Goal: Information Seeking & Learning: Learn about a topic

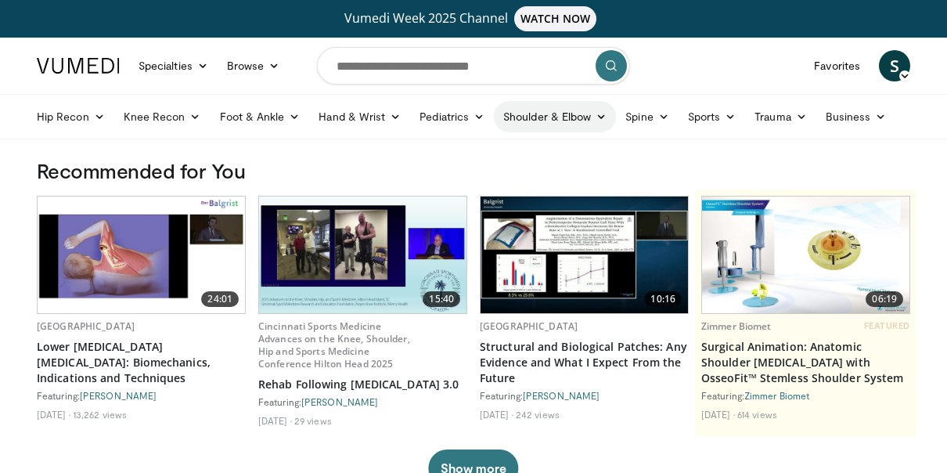
click at [527, 113] on link "Shoulder & Elbow" at bounding box center [555, 116] width 122 height 31
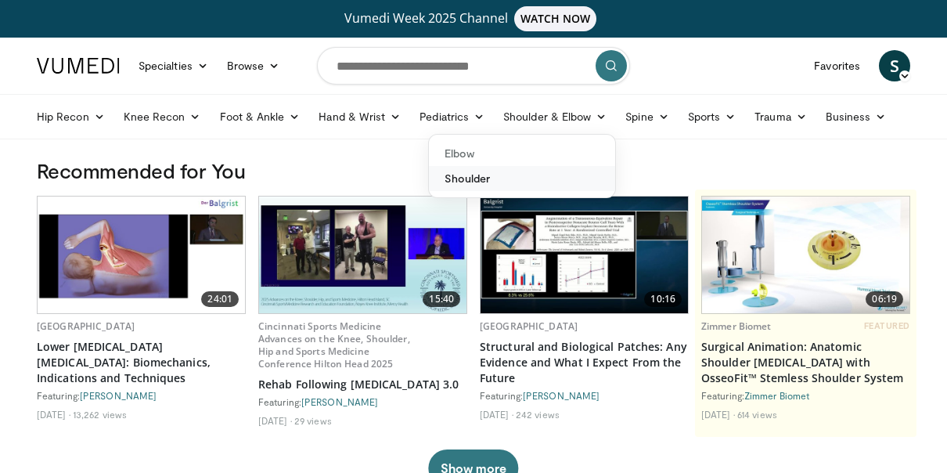
click at [458, 181] on link "Shoulder" at bounding box center [522, 178] width 186 height 25
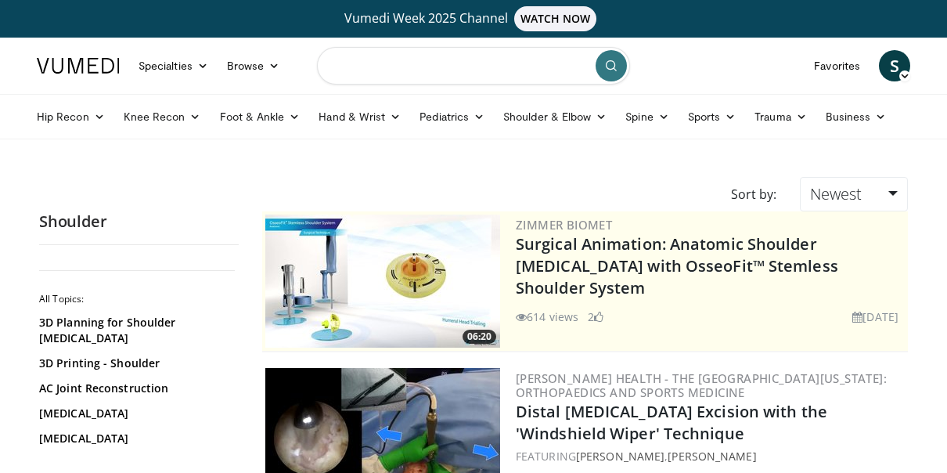
drag, startPoint x: 367, startPoint y: 70, endPoint x: 359, endPoint y: 67, distance: 8.4
click at [366, 70] on input "Search topics, interventions" at bounding box center [473, 66] width 313 height 38
type input "**********"
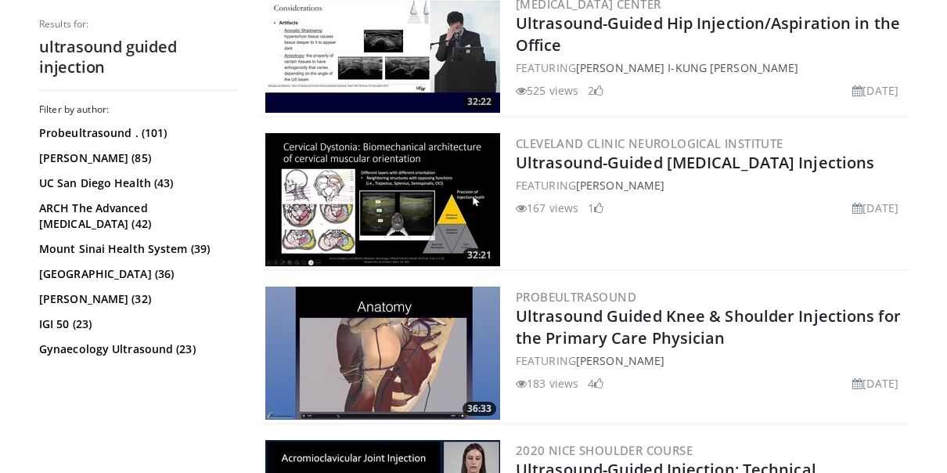
scroll to position [940, 0]
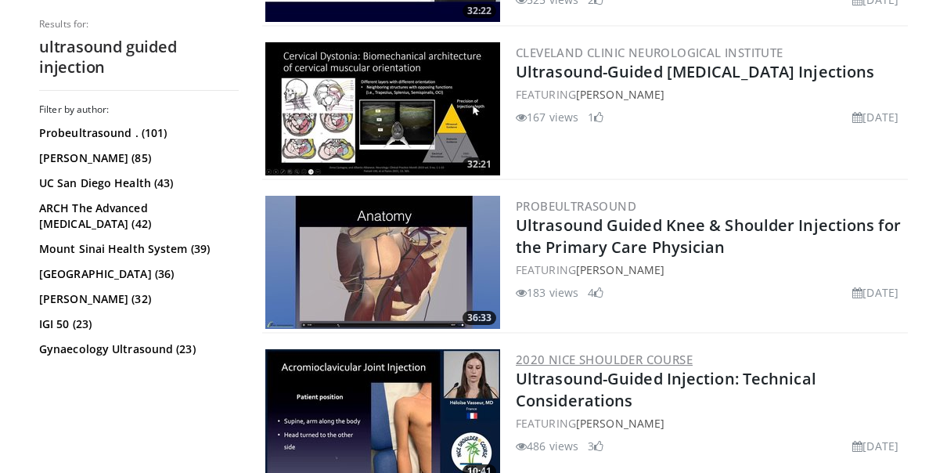
click at [597, 354] on link "2020 Nice Shoulder Course" at bounding box center [604, 360] width 177 height 16
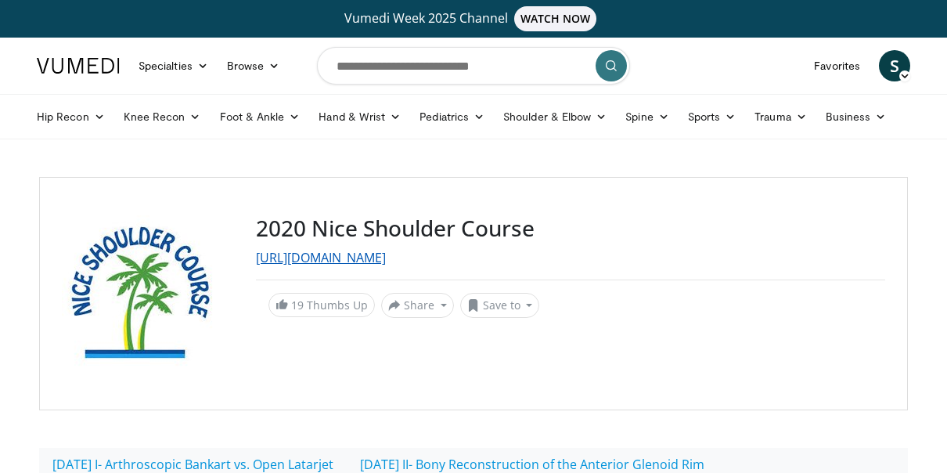
click at [324, 259] on link "http://nice-shoulder-course.com/" at bounding box center [321, 257] width 130 height 17
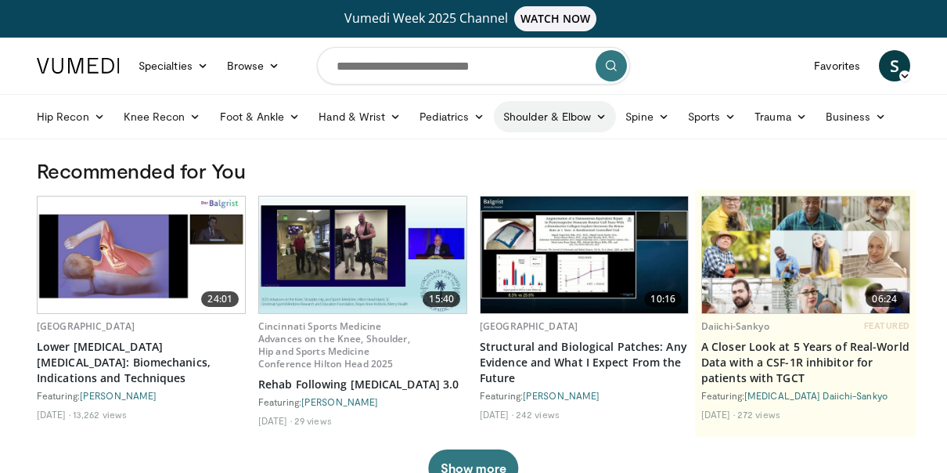
click at [534, 115] on link "Shoulder & Elbow" at bounding box center [555, 116] width 122 height 31
click at [539, 115] on link "Shoulder & Elbow" at bounding box center [555, 116] width 122 height 31
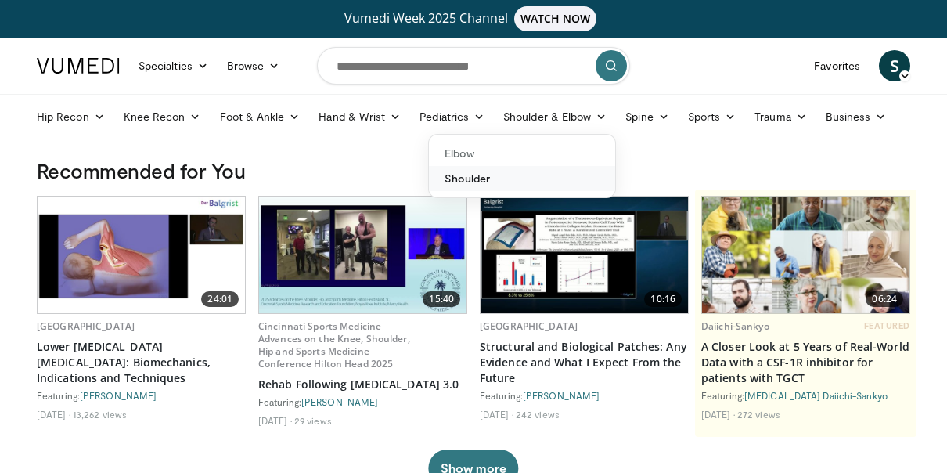
click at [481, 172] on link "Shoulder" at bounding box center [522, 178] width 186 height 25
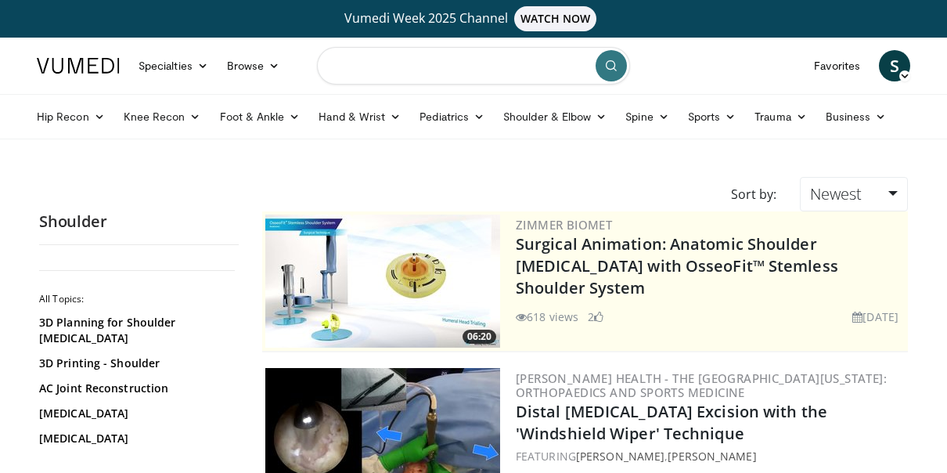
click at [386, 65] on input "Search topics, interventions" at bounding box center [473, 66] width 313 height 38
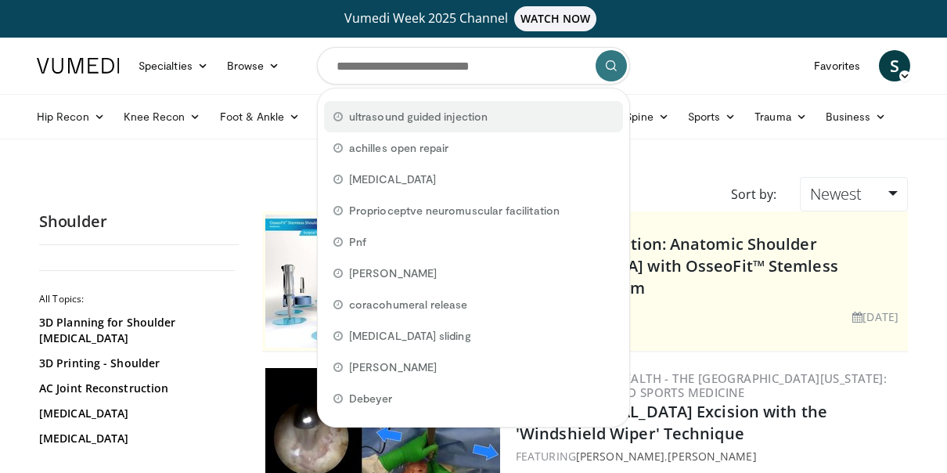
click at [391, 113] on span "ultrasound guided injection" at bounding box center [418, 117] width 139 height 16
type input "**********"
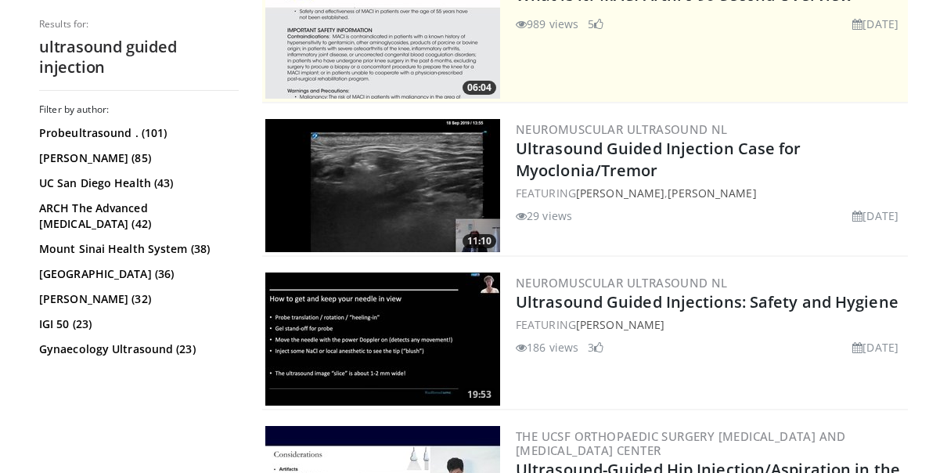
scroll to position [470, 0]
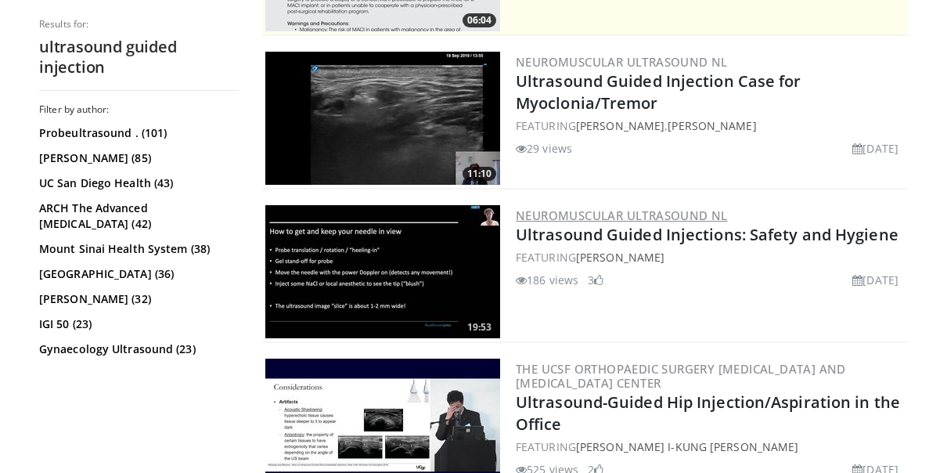
click at [553, 215] on link "Neuromuscular Ultrasound NL" at bounding box center [622, 215] width 212 height 16
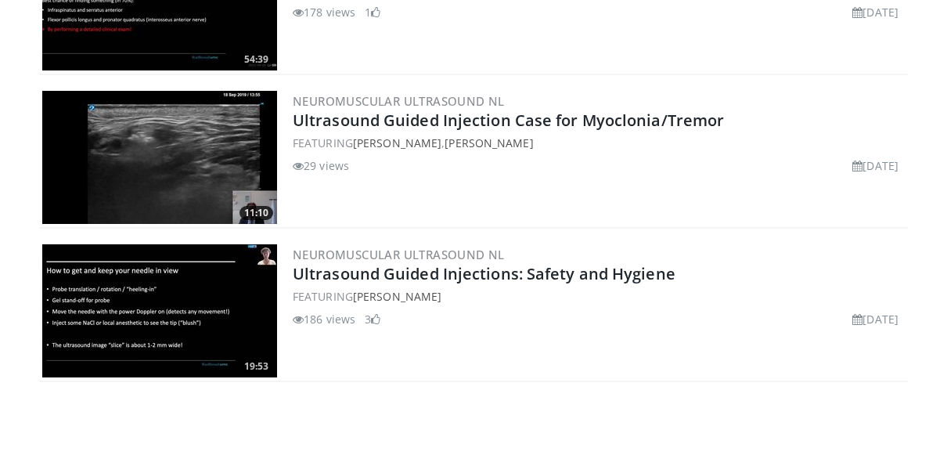
scroll to position [783, 0]
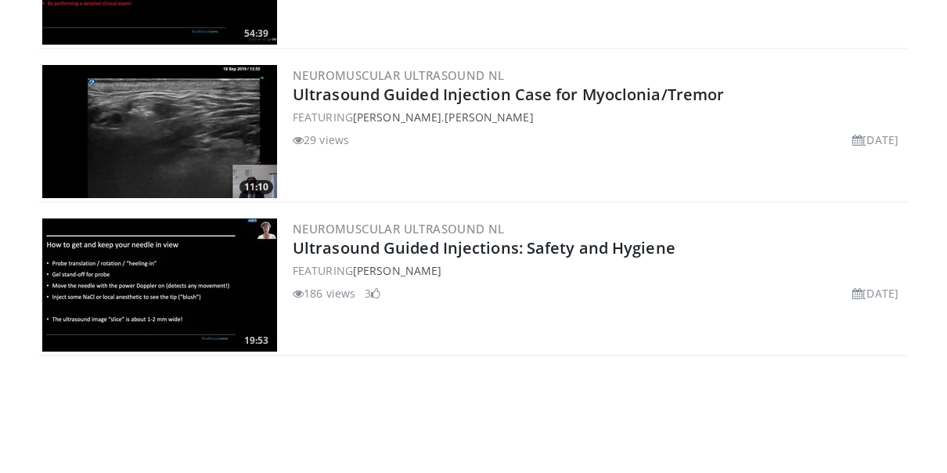
click at [224, 313] on img at bounding box center [159, 284] width 235 height 133
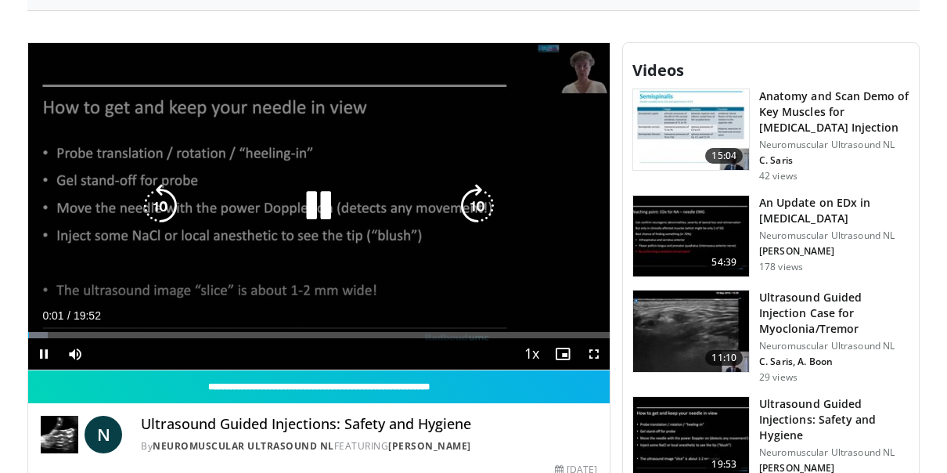
scroll to position [548, 0]
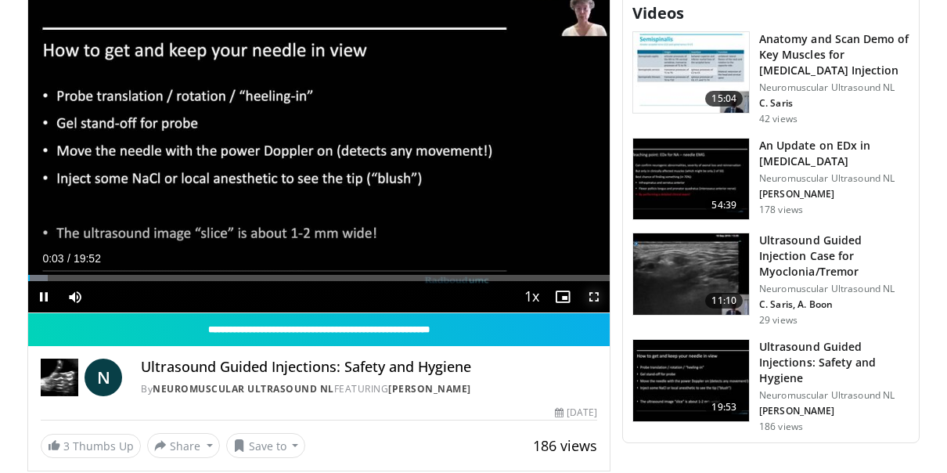
click at [597, 312] on span "Video Player" at bounding box center [594, 296] width 31 height 31
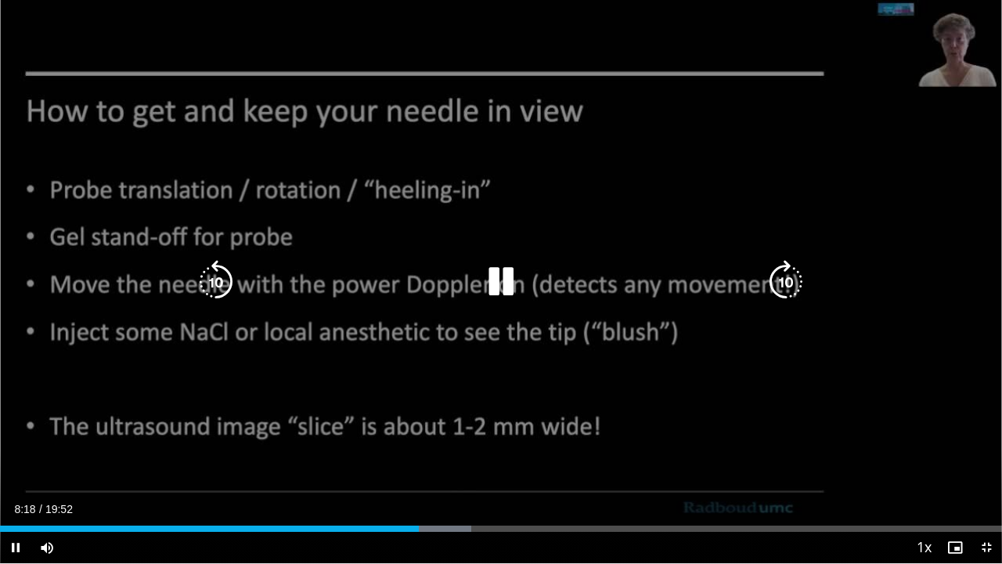
click at [676, 287] on div "Video Player" at bounding box center [500, 281] width 601 height 31
click at [548, 298] on div "10 seconds Tap to unmute" at bounding box center [501, 281] width 1002 height 563
click at [491, 279] on icon "Video Player" at bounding box center [501, 282] width 44 height 44
click at [829, 373] on div "10 seconds Tap to unmute" at bounding box center [501, 281] width 1002 height 563
click at [810, 359] on div "10 seconds Tap to unmute" at bounding box center [501, 281] width 1002 height 563
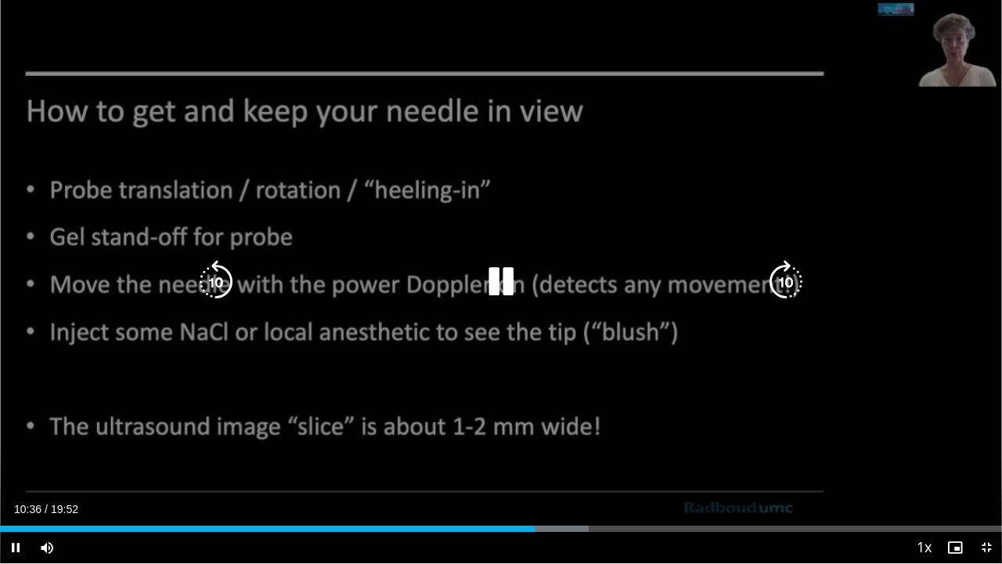
click at [946, 343] on div "10 seconds Tap to unmute" at bounding box center [501, 281] width 1002 height 563
click at [811, 344] on div "10 seconds Tap to unmute" at bounding box center [501, 281] width 1002 height 563
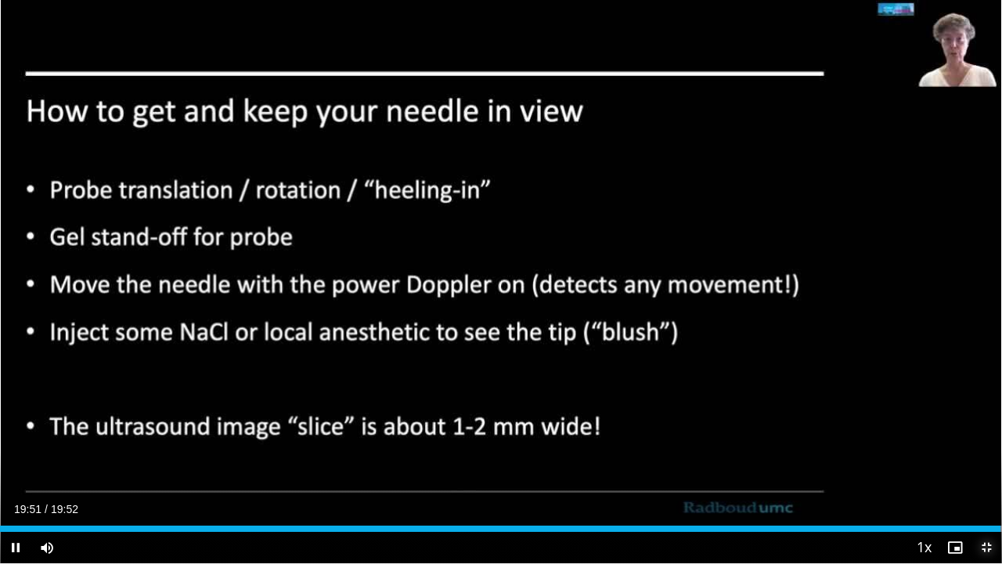
click at [947, 472] on span "Video Player" at bounding box center [986, 547] width 31 height 31
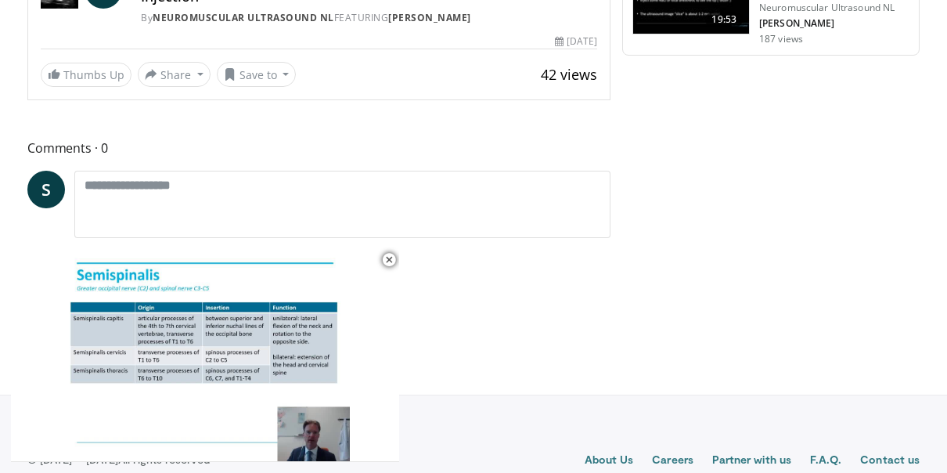
scroll to position [996, 0]
